Goal: Find specific page/section: Find specific page/section

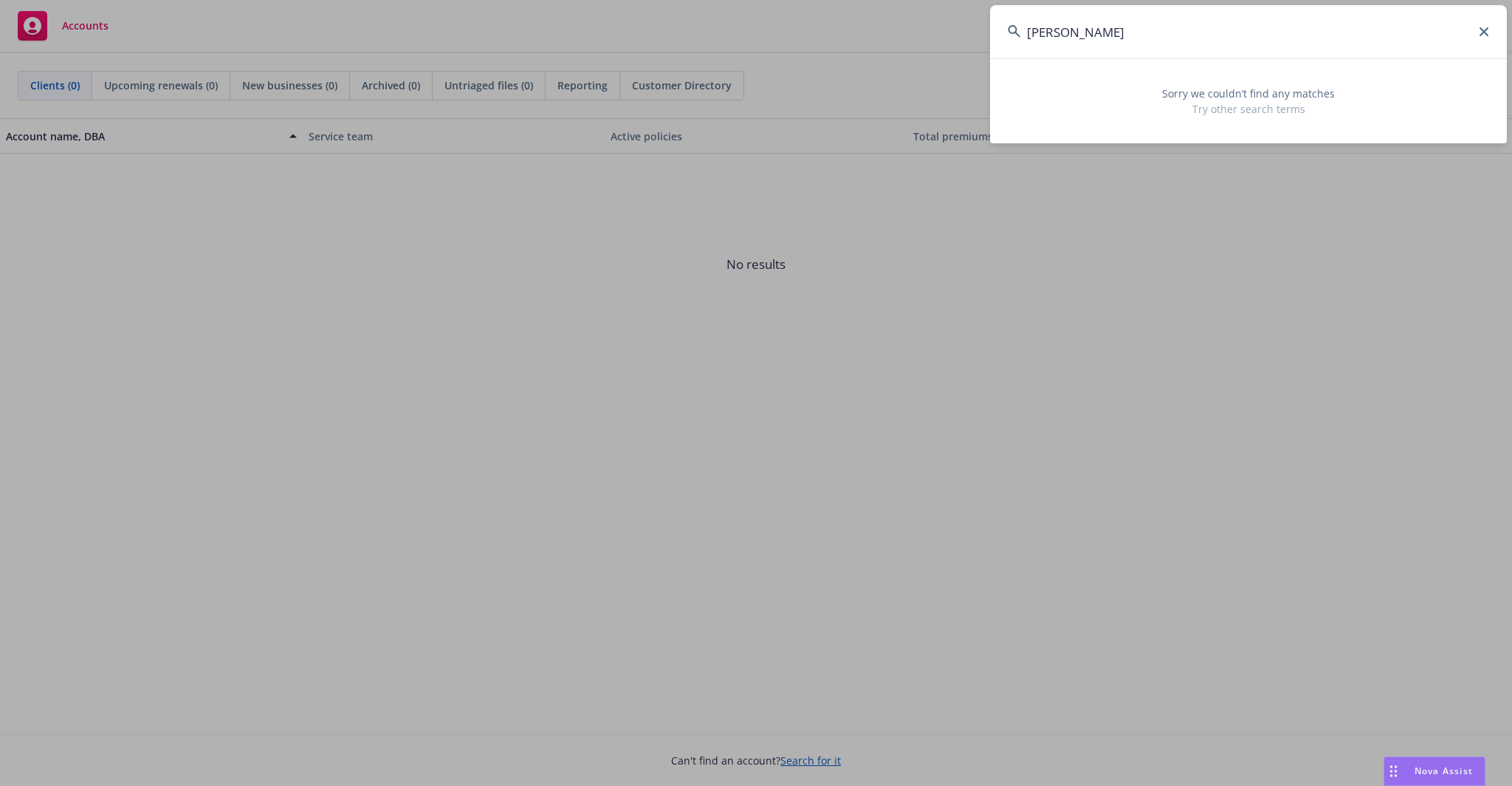
click at [1156, 20] on input "[PERSON_NAME]" at bounding box center [1248, 32] width 516 height 53
type input "[PERSON_NAME]"
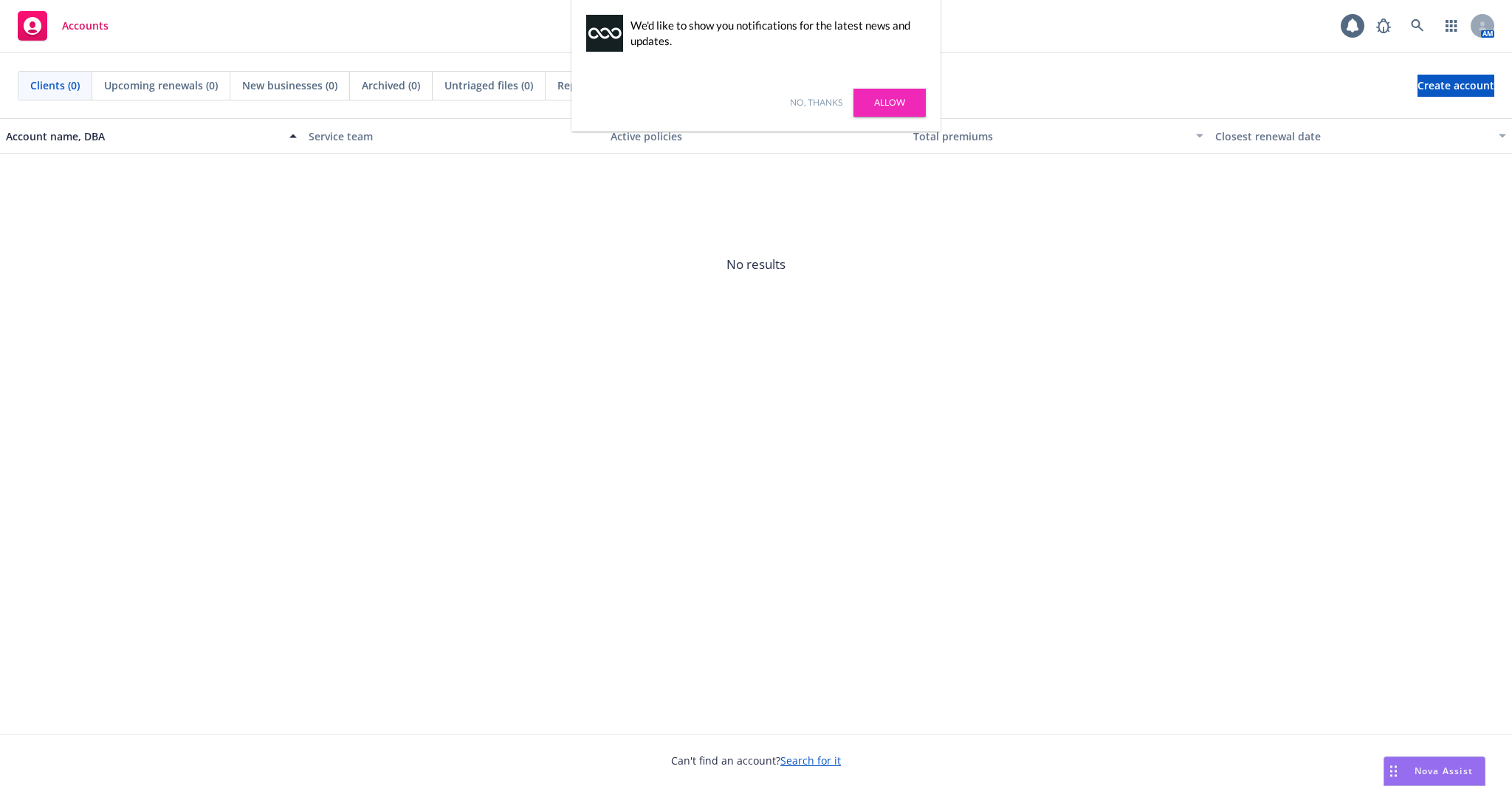
click at [801, 104] on link "No, thanks" at bounding box center [815, 102] width 52 height 13
click at [1333, 430] on div "Account name, DBA Service team Active policies Total premiums Closest renewal d…" at bounding box center [756, 425] width 1512 height 616
click at [1473, 20] on div at bounding box center [1482, 26] width 23 height 23
click at [1188, 459] on div "Account name, DBA Service team Active policies Total premiums Closest renewal d…" at bounding box center [756, 425] width 1512 height 616
